Goal: Transaction & Acquisition: Purchase product/service

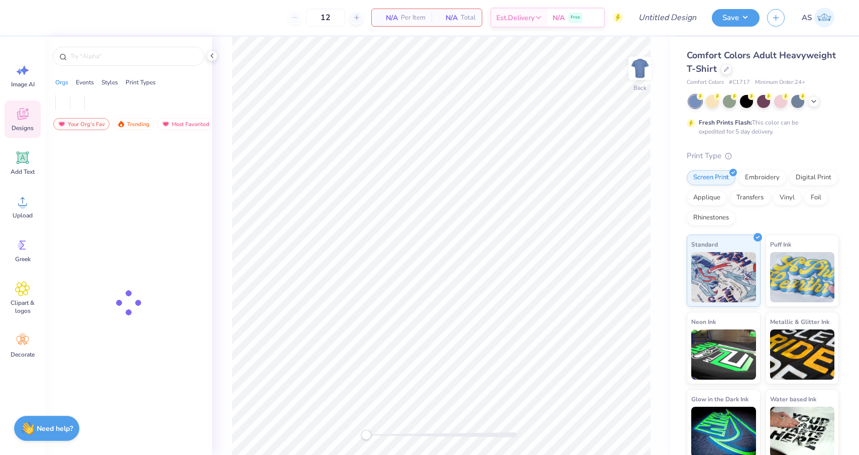
click at [392, 200] on div "Back" at bounding box center [441, 246] width 459 height 419
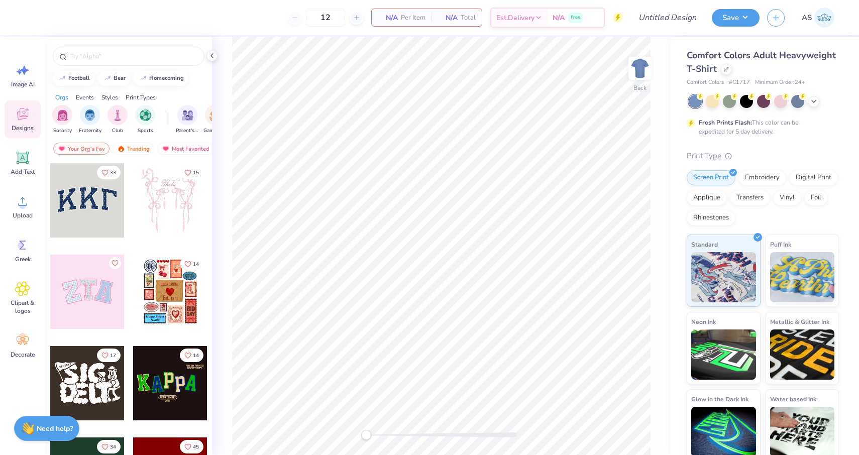
click at [94, 294] on div at bounding box center [87, 292] width 74 height 74
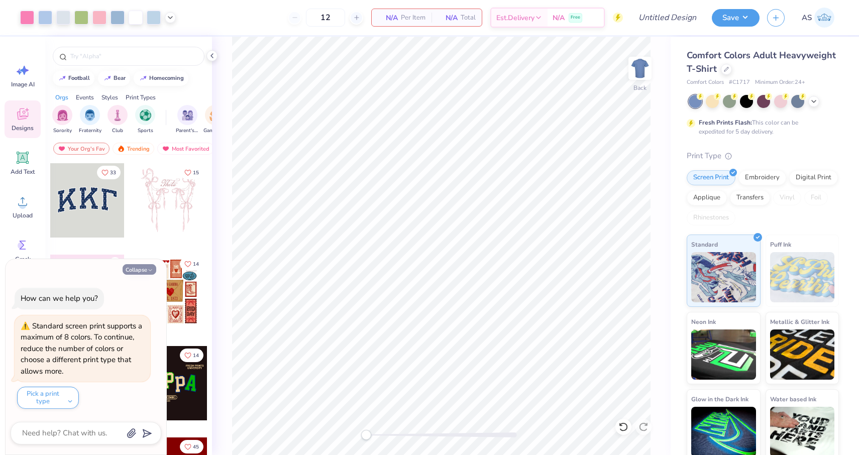
click at [136, 271] on button "Collapse" at bounding box center [140, 269] width 34 height 11
type textarea "x"
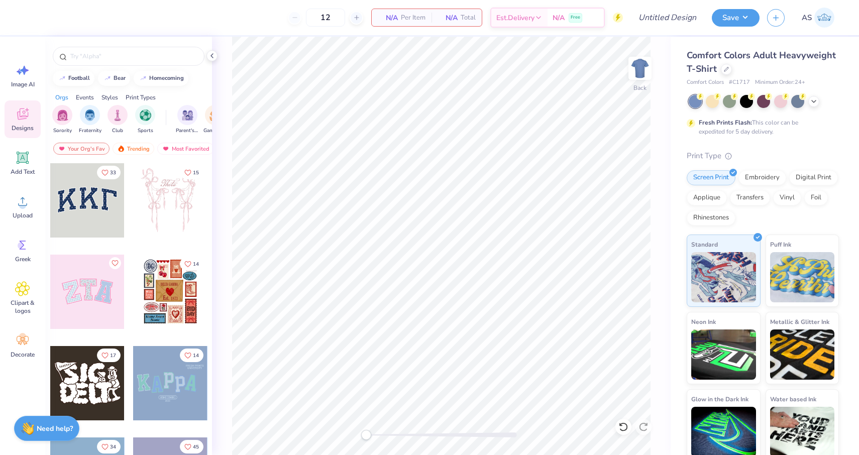
click at [421, 146] on div "12 N/A Per Item N/A Total Est. Delivery N/A Free Design Title Save AS Image AI …" at bounding box center [429, 227] width 859 height 455
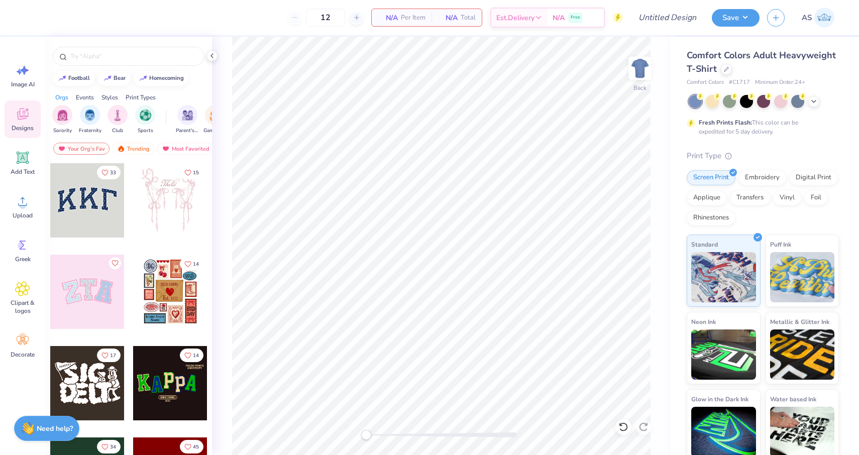
click at [163, 379] on div at bounding box center [170, 383] width 74 height 74
